Goal: Task Accomplishment & Management: Manage account settings

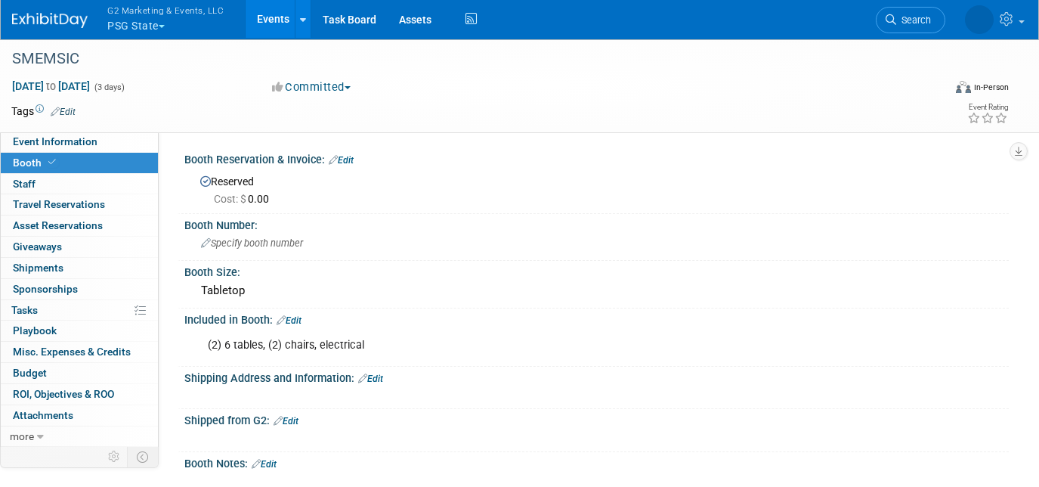
click at [138, 21] on button "G2 Marketing & Events, LLC PSG State" at bounding box center [174, 19] width 137 height 39
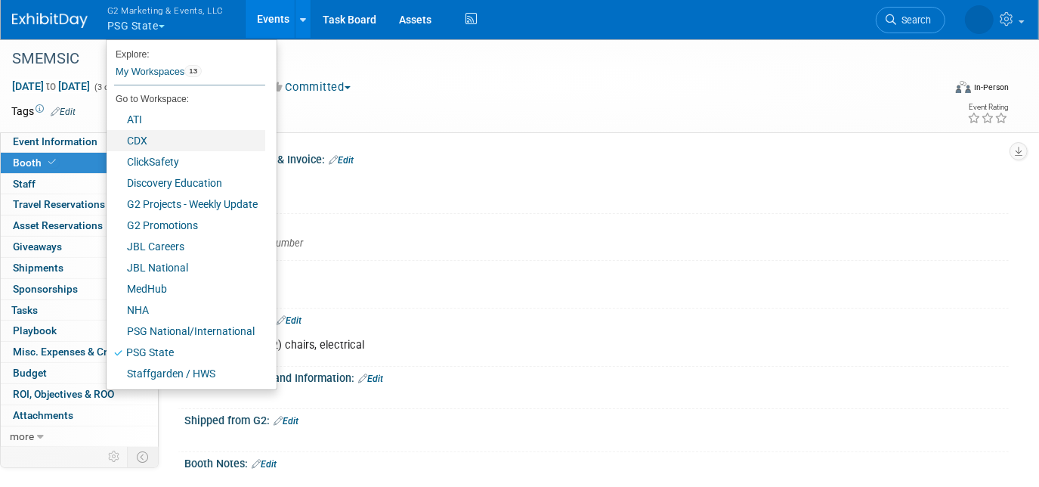
click at [150, 137] on link "CDX" at bounding box center [186, 140] width 159 height 21
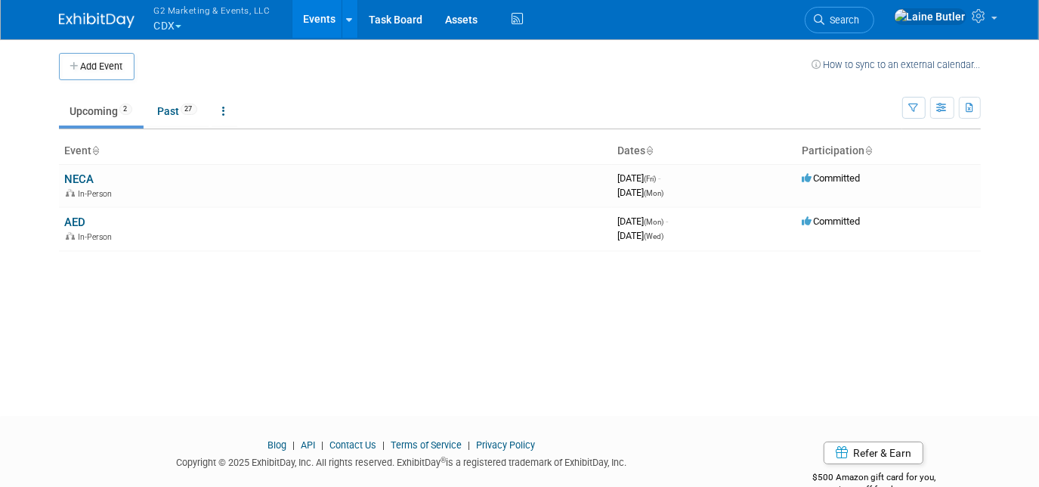
click at [76, 182] on link "NECA" at bounding box center [79, 179] width 29 height 14
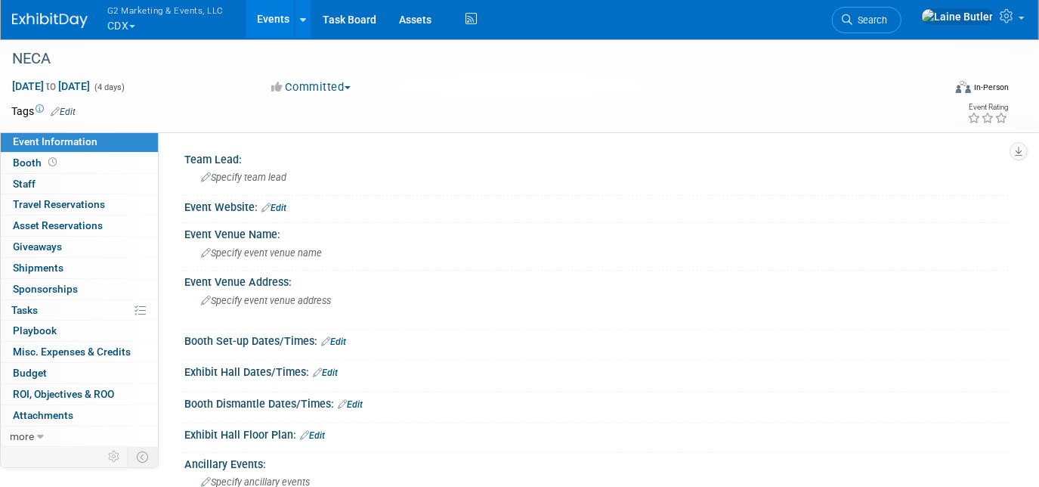
click at [90, 154] on link "Booth" at bounding box center [79, 163] width 157 height 20
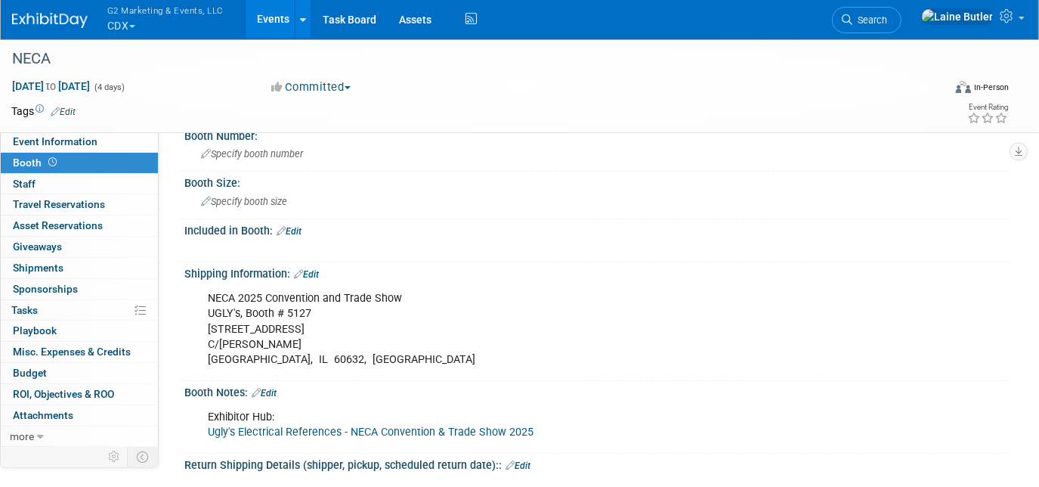
scroll to position [82, 0]
click at [295, 230] on link "Edit" at bounding box center [289, 232] width 25 height 11
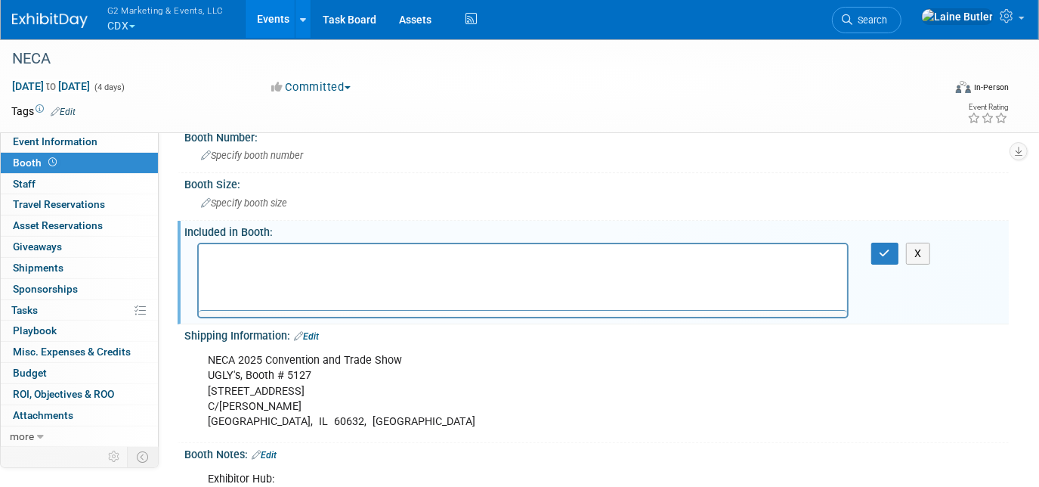
scroll to position [0, 0]
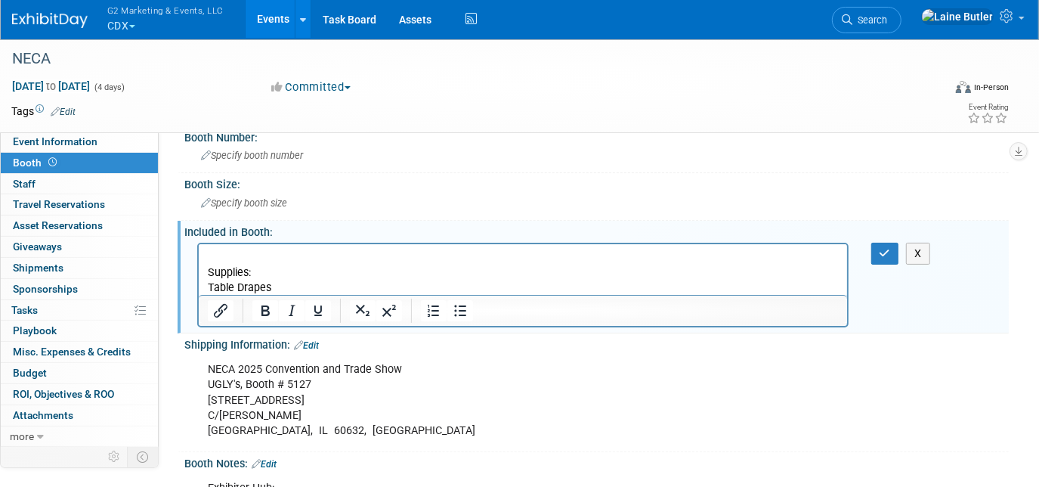
click at [277, 289] on p "Table Drapes" at bounding box center [522, 287] width 631 height 15
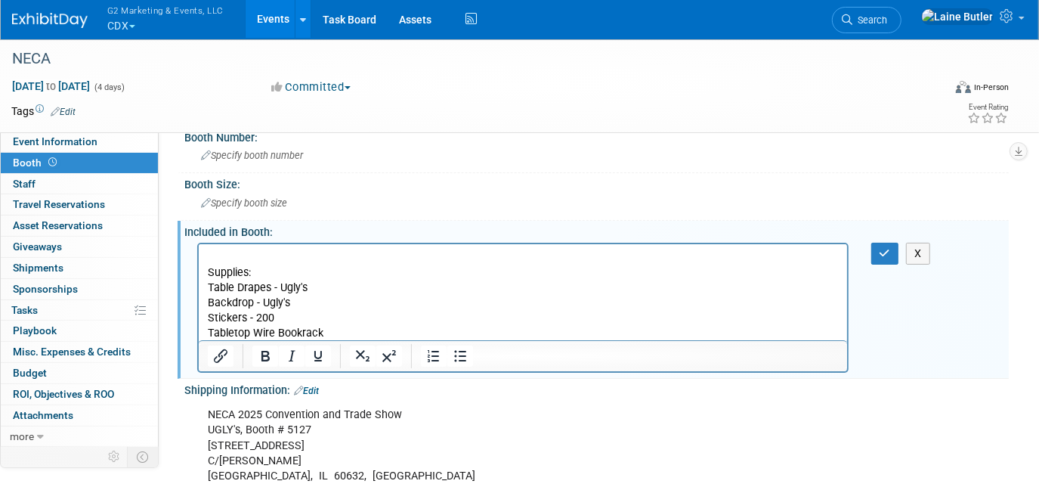
click at [343, 330] on p "Tabletop Wire Bookrack" at bounding box center [522, 332] width 631 height 15
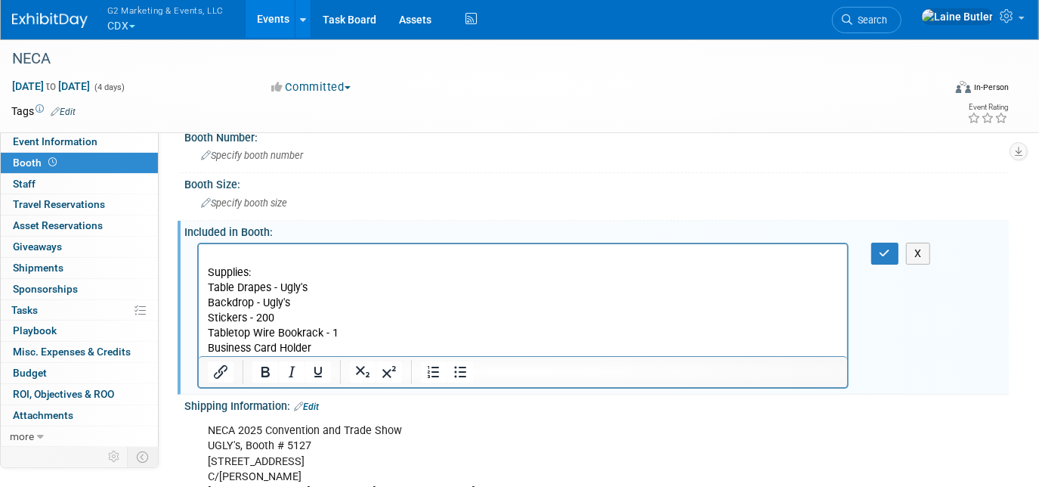
click at [315, 345] on p "Business Card Holder" at bounding box center [522, 347] width 631 height 15
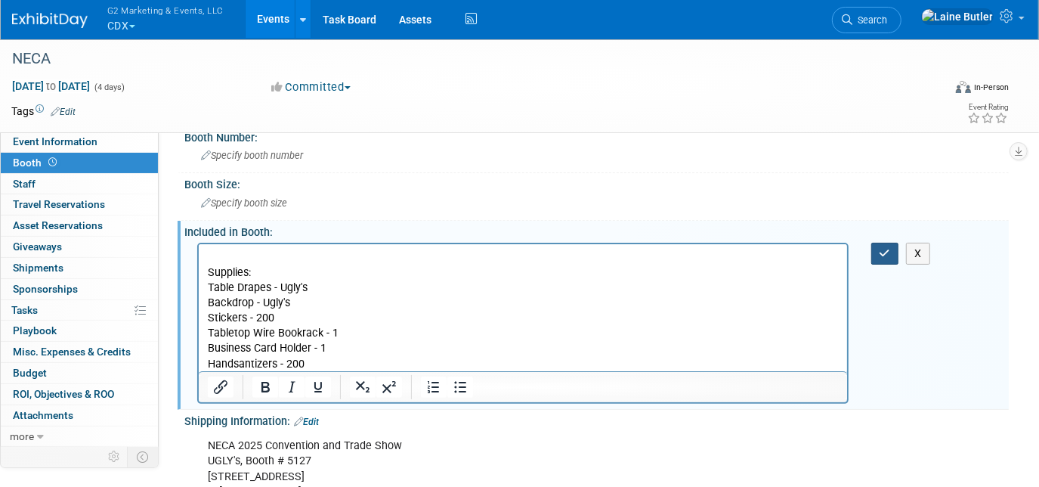
click at [890, 249] on icon "button" at bounding box center [885, 253] width 11 height 11
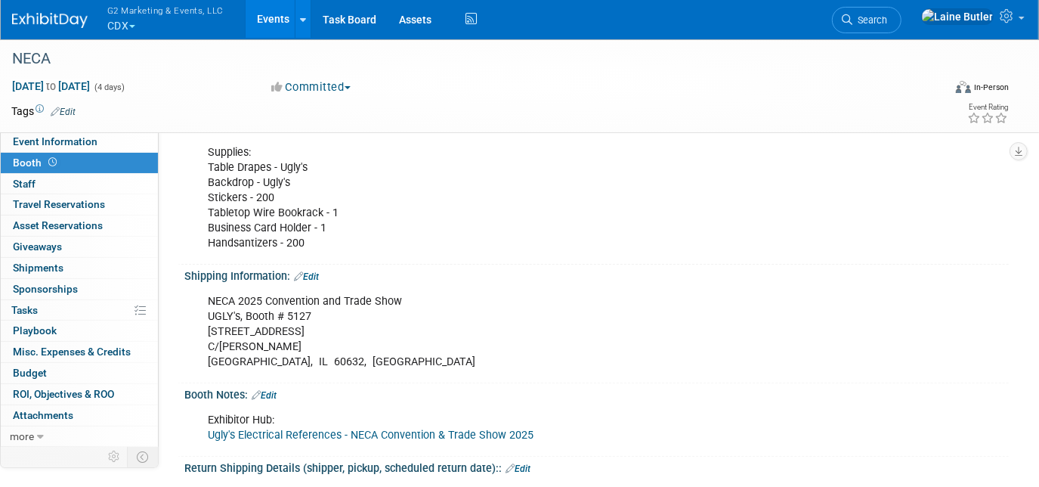
scroll to position [203, 0]
click at [50, 143] on span "Event Information" at bounding box center [55, 141] width 85 height 12
